Goal: Task Accomplishment & Management: Use online tool/utility

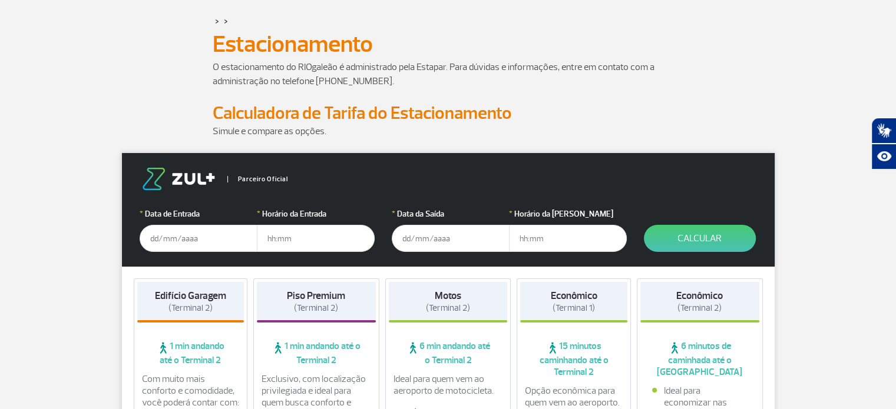
scroll to position [118, 0]
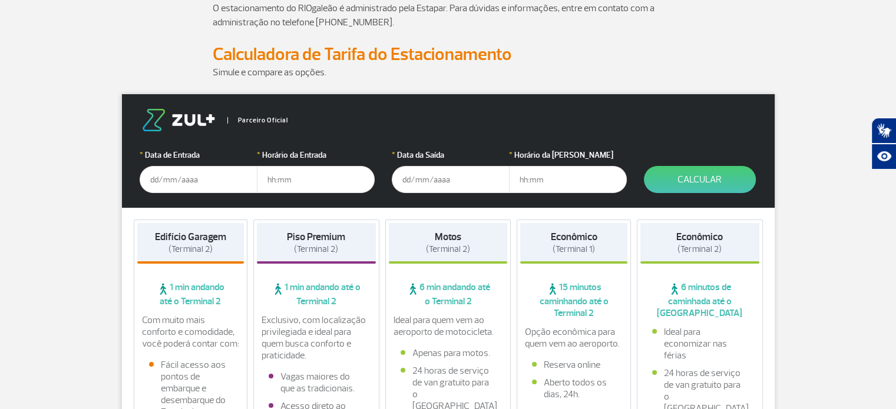
click at [171, 175] on input "text" at bounding box center [199, 179] width 118 height 27
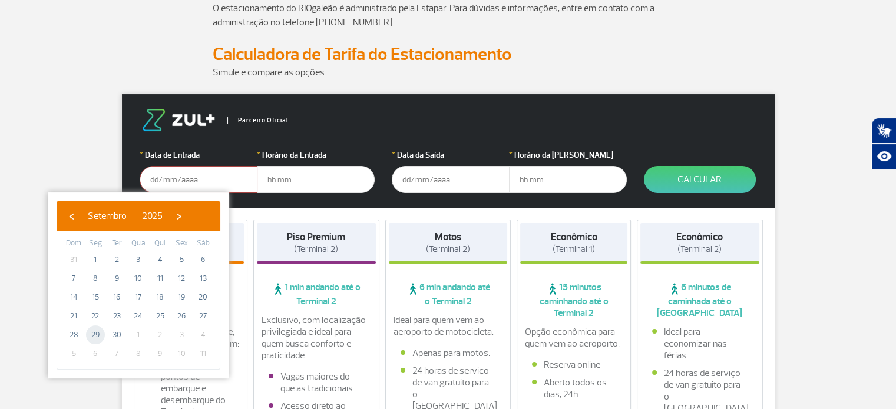
click at [96, 329] on span "29" at bounding box center [95, 335] width 19 height 19
type input "[DATE]"
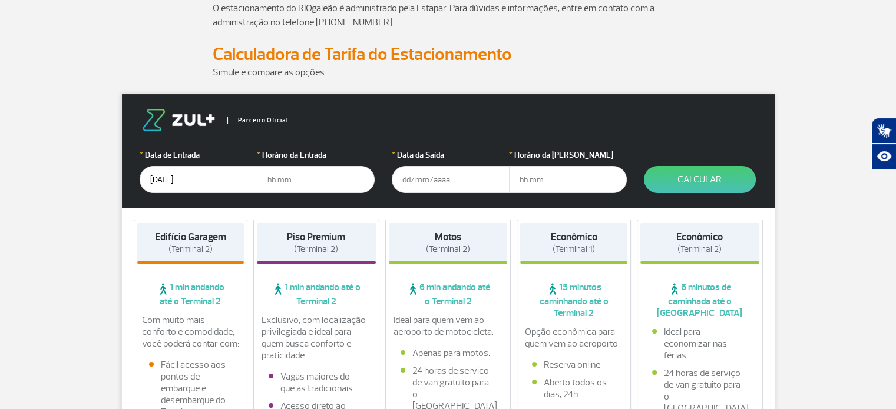
click at [287, 184] on input "text" at bounding box center [316, 179] width 118 height 27
type input "13:00"
click at [403, 184] on input "text" at bounding box center [451, 179] width 118 height 27
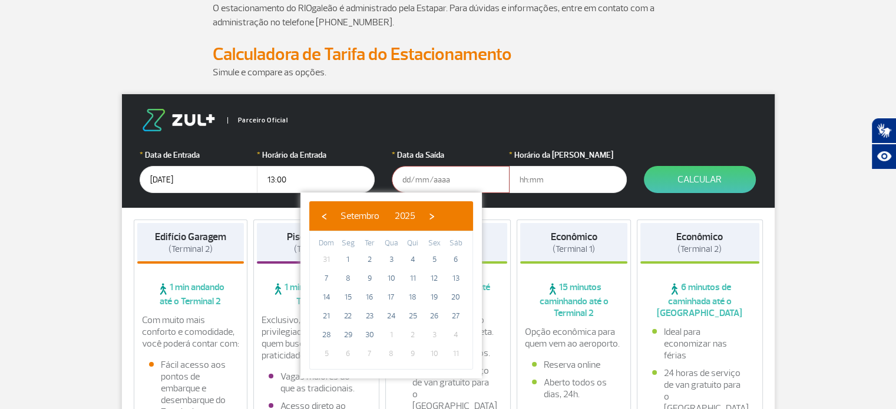
click at [433, 333] on span "3" at bounding box center [434, 335] width 19 height 19
click at [441, 216] on span "›" at bounding box center [432, 216] width 18 height 18
click at [431, 258] on span "3" at bounding box center [434, 259] width 19 height 19
type input "[DATE]"
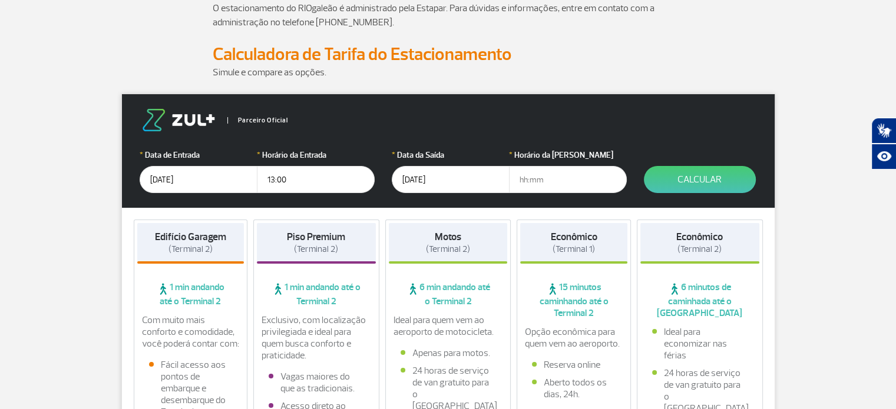
click at [523, 181] on input "text" at bounding box center [568, 179] width 118 height 27
type input "15:00"
click at [665, 177] on button "Calcular" at bounding box center [700, 179] width 112 height 27
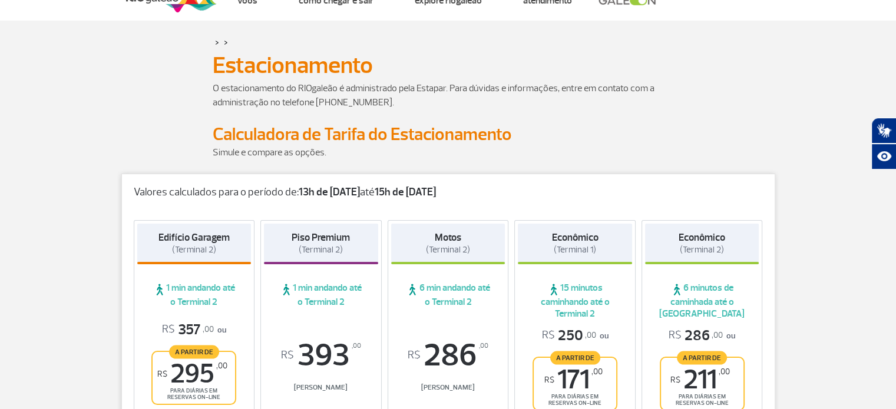
scroll to position [0, 0]
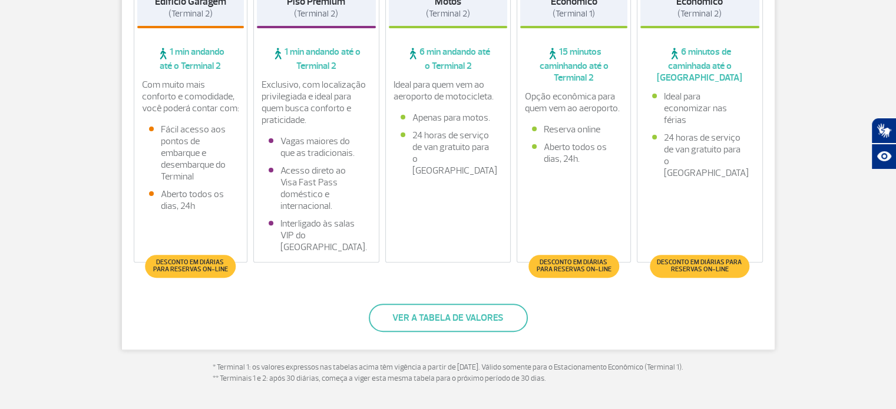
scroll to position [294, 0]
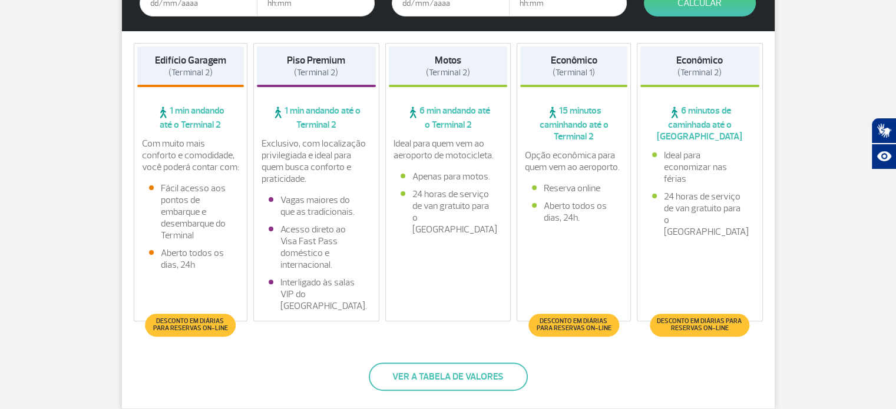
click at [193, 322] on span "Desconto em diárias para reservas on-line" at bounding box center [190, 325] width 78 height 14
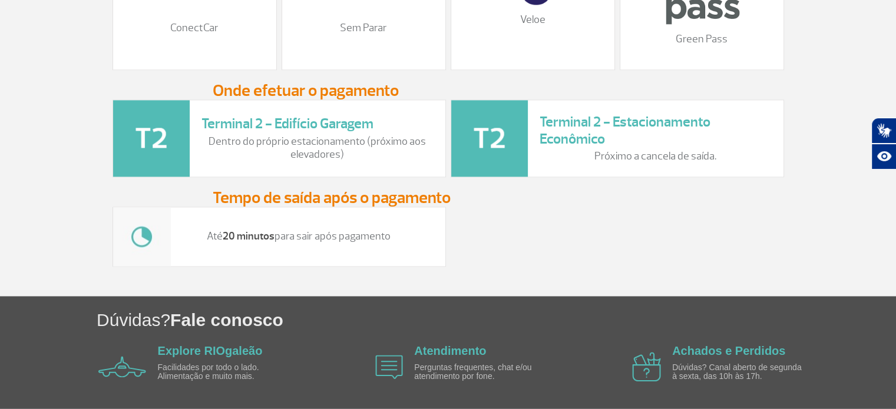
scroll to position [1649, 0]
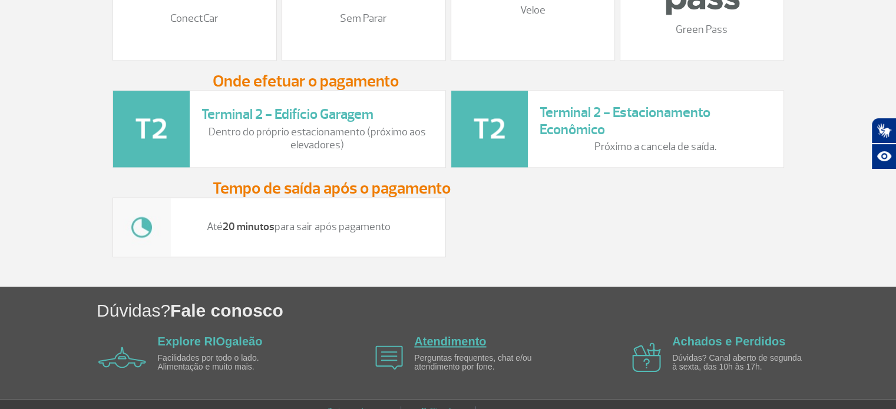
click at [469, 348] on link "Atendimento" at bounding box center [450, 341] width 72 height 13
